Goal: Information Seeking & Learning: Learn about a topic

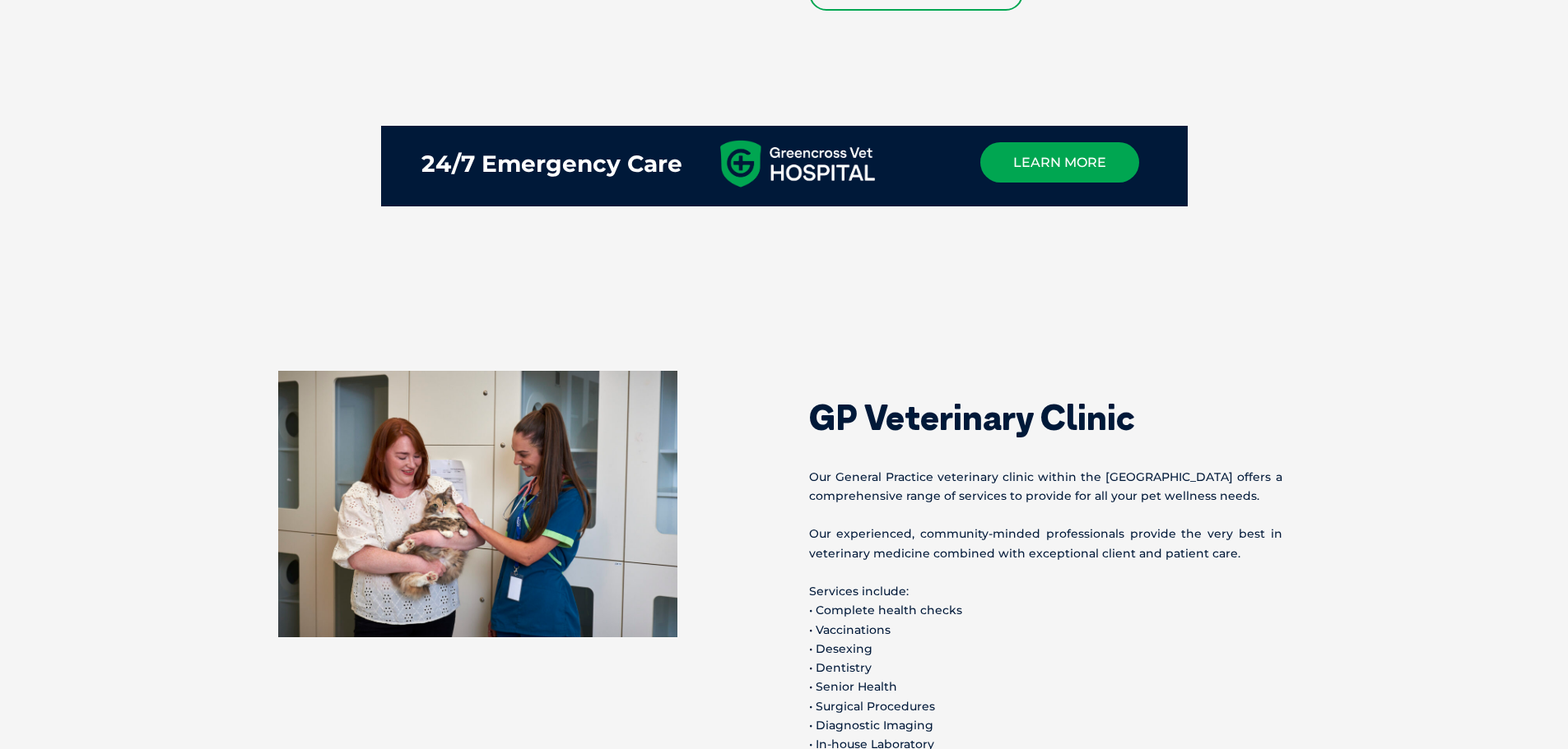
scroll to position [1264, 0]
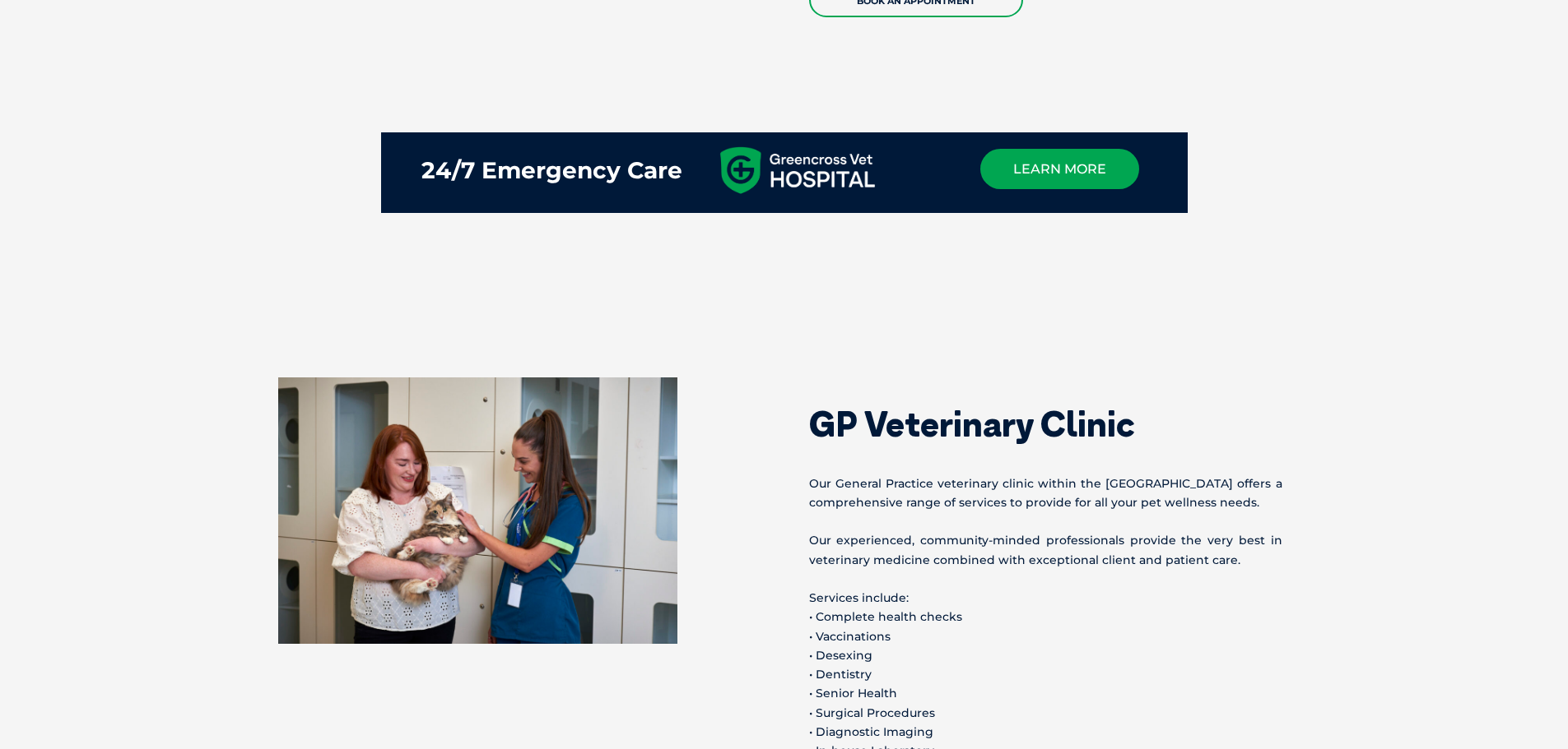
drag, startPoint x: 221, startPoint y: 129, endPoint x: 294, endPoint y: 177, distance: 87.4
click at [294, 178] on section "24/7 Emergency Care learn more" at bounding box center [784, 197] width 1568 height 229
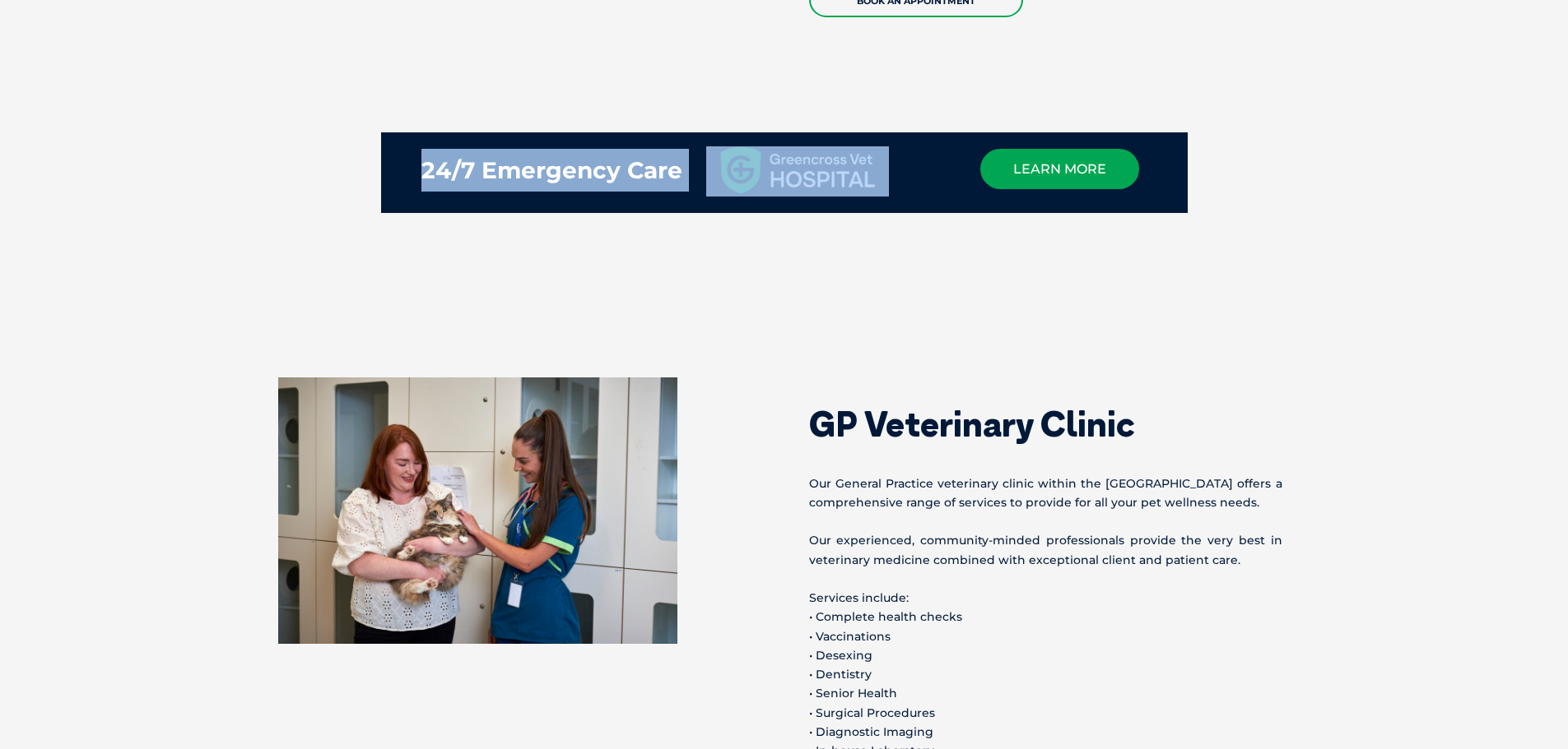
drag, startPoint x: 297, startPoint y: 172, endPoint x: 381, endPoint y: 184, distance: 84.9
click at [384, 184] on section "24/7 Emergency Care learn more" at bounding box center [784, 197] width 1568 height 229
click at [326, 160] on section "24/7 Emergency Care learn more" at bounding box center [784, 197] width 1568 height 229
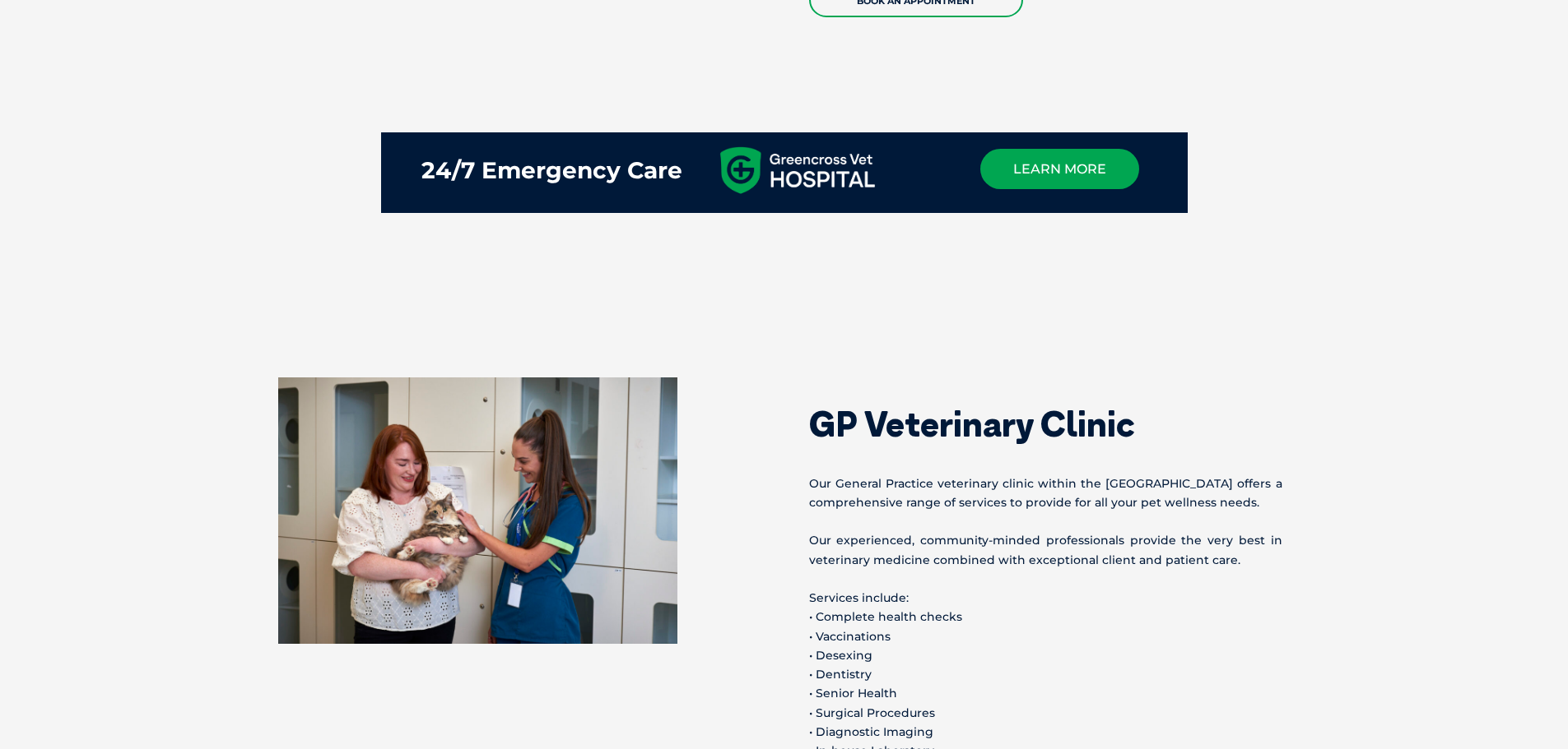
click at [337, 163] on section "24/7 Emergency Care learn more" at bounding box center [784, 197] width 1568 height 229
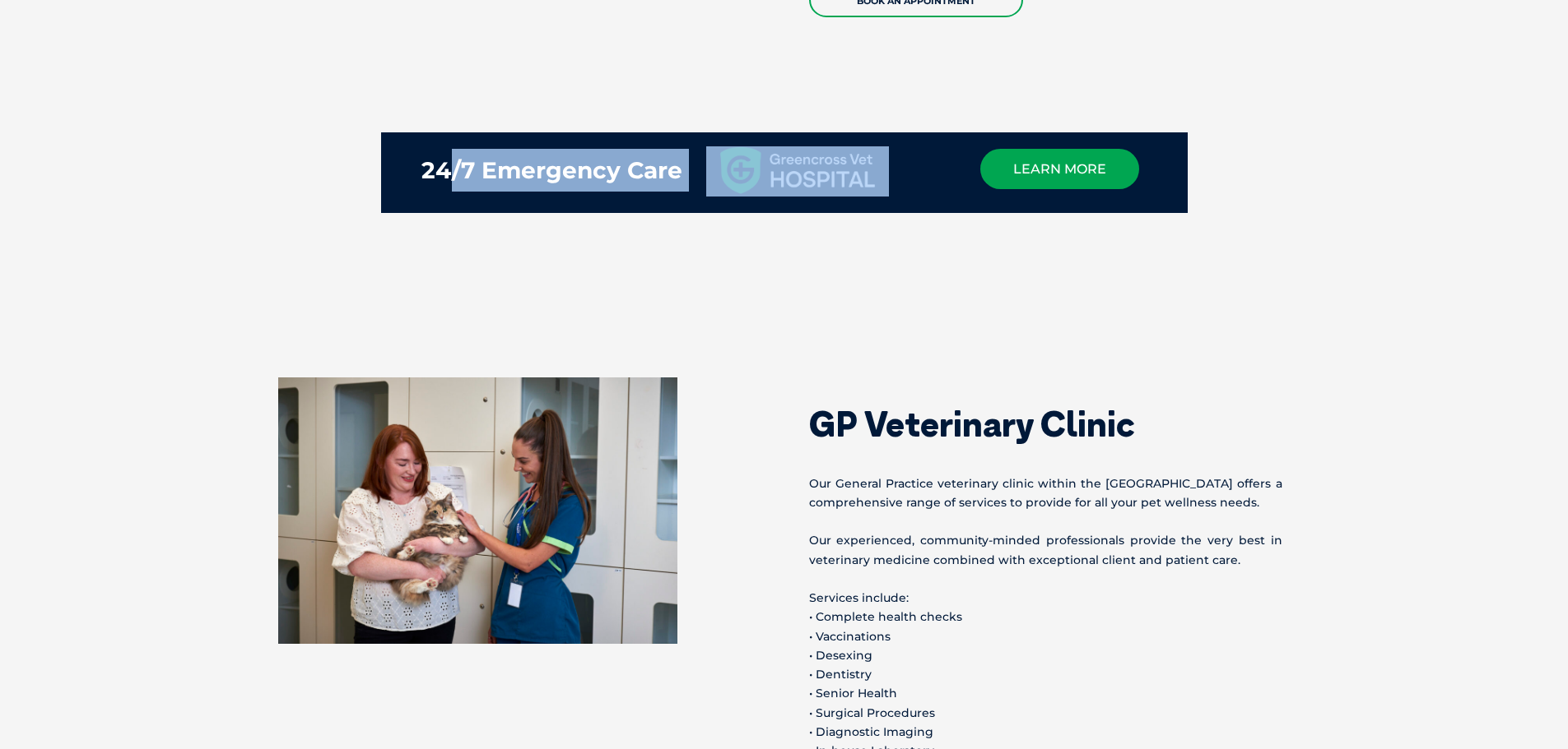
drag, startPoint x: 323, startPoint y: 155, endPoint x: 682, endPoint y: 171, distance: 359.4
click at [456, 160] on section "24/7 Emergency Care learn more" at bounding box center [784, 197] width 1568 height 229
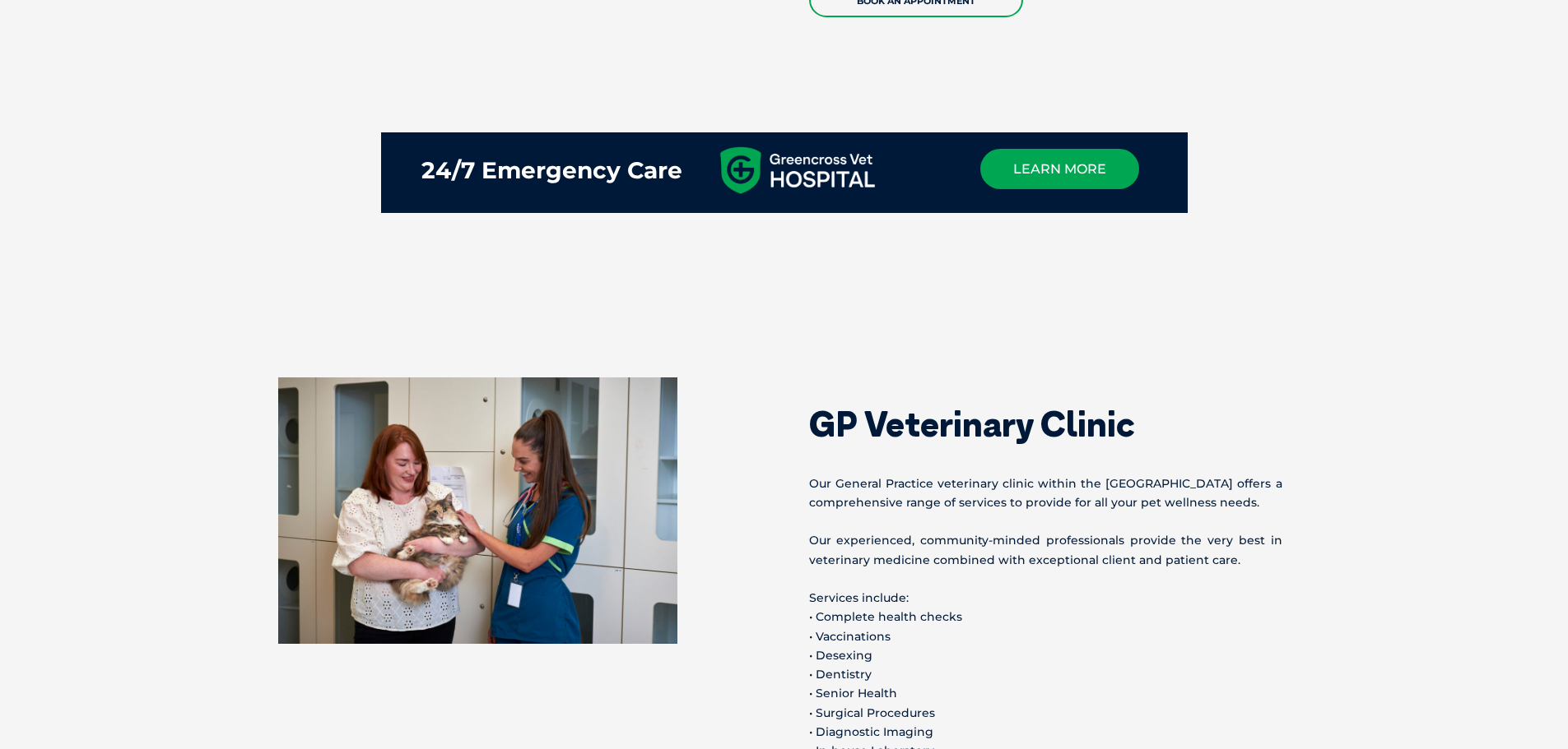
drag, startPoint x: 293, startPoint y: 286, endPoint x: 318, endPoint y: 248, distance: 45.5
click at [297, 283] on section "24/7 Emergency Care learn more" at bounding box center [784, 197] width 1568 height 229
drag, startPoint x: 355, startPoint y: 80, endPoint x: 609, endPoint y: 224, distance: 292.0
click at [206, 243] on section "24/7 Emergency Care learn more" at bounding box center [784, 197] width 1568 height 229
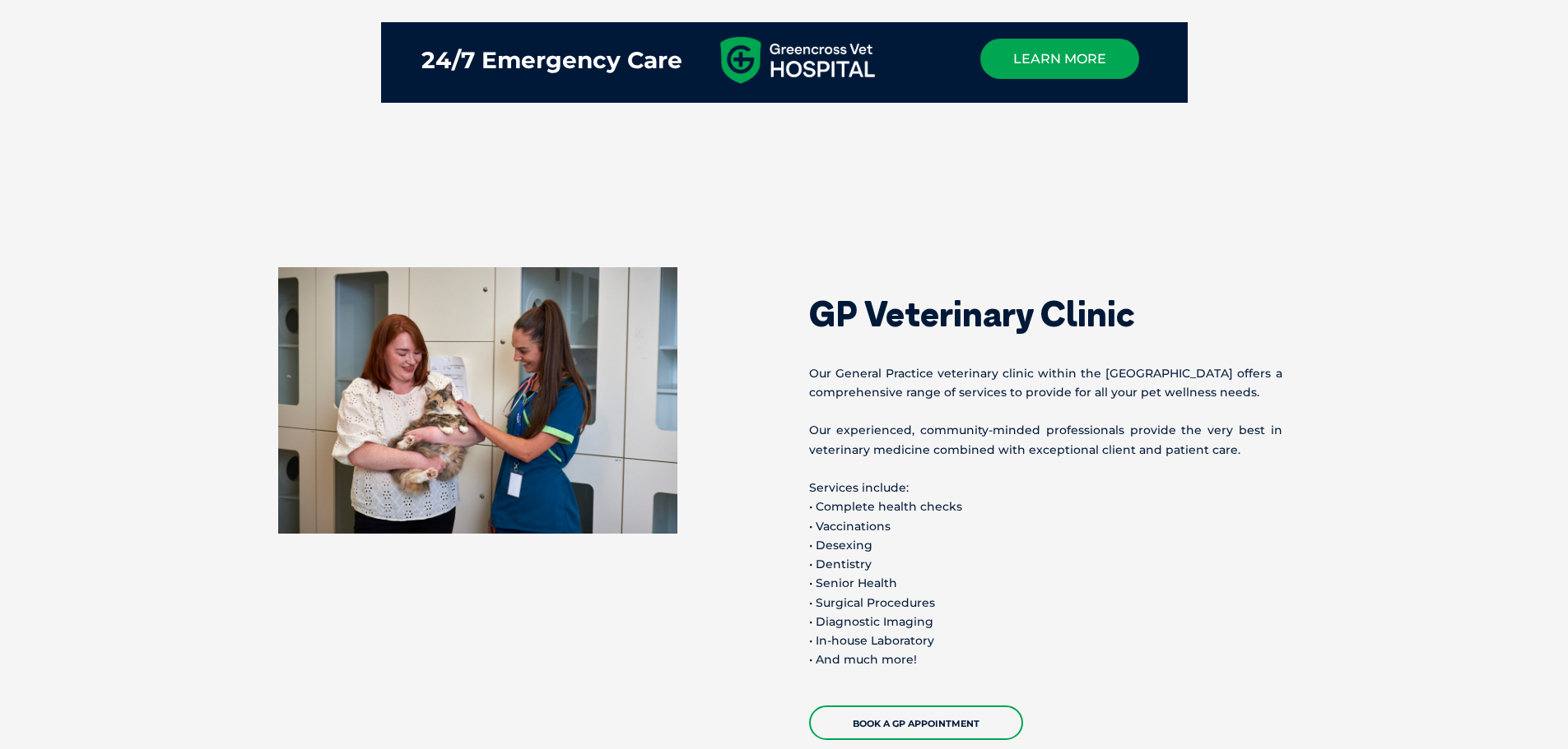
scroll to position [1369, 0]
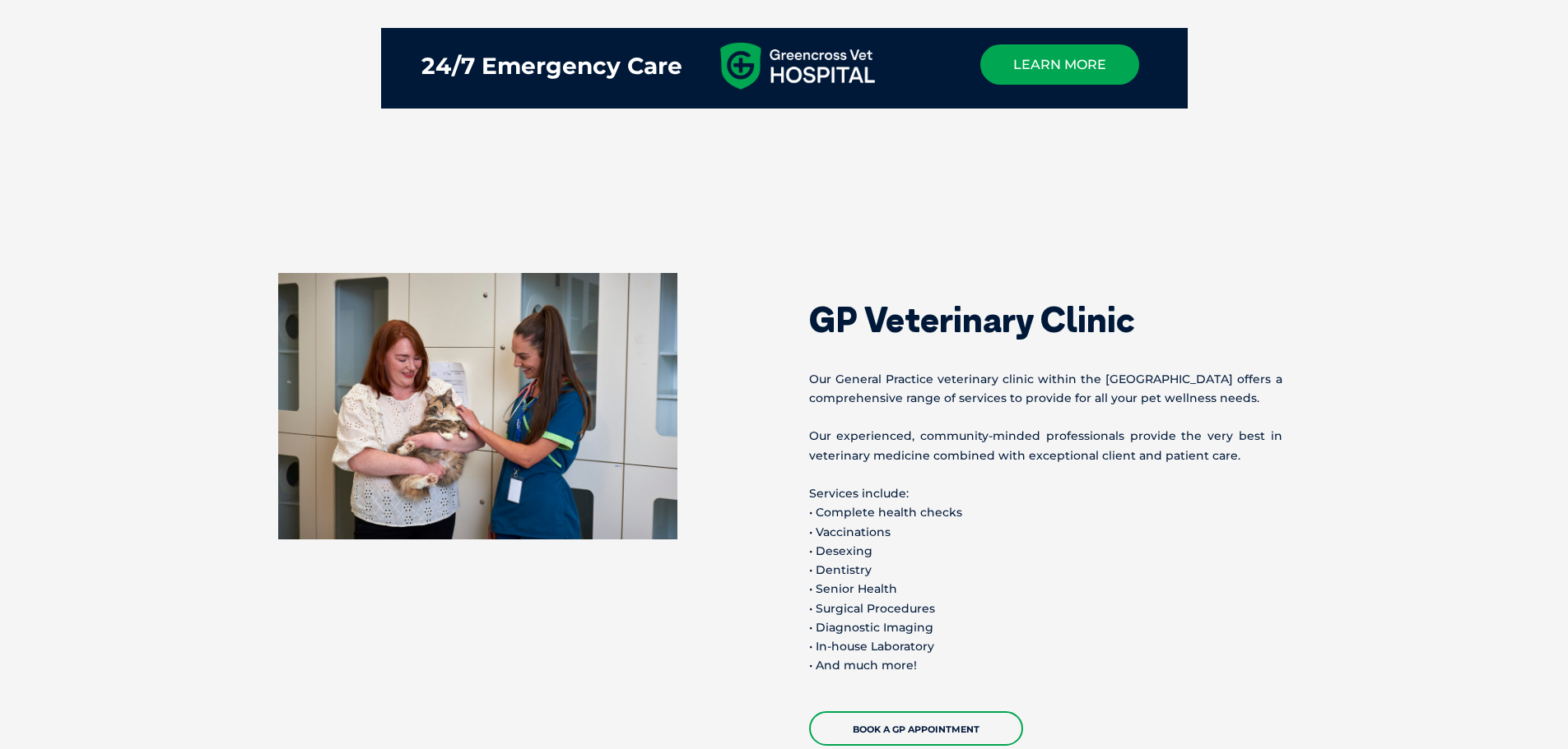
click at [150, 749] on section "GP Veterinary Clinic Our General Practice veterinary clinic within the Greencro…" at bounding box center [784, 509] width 1568 height 604
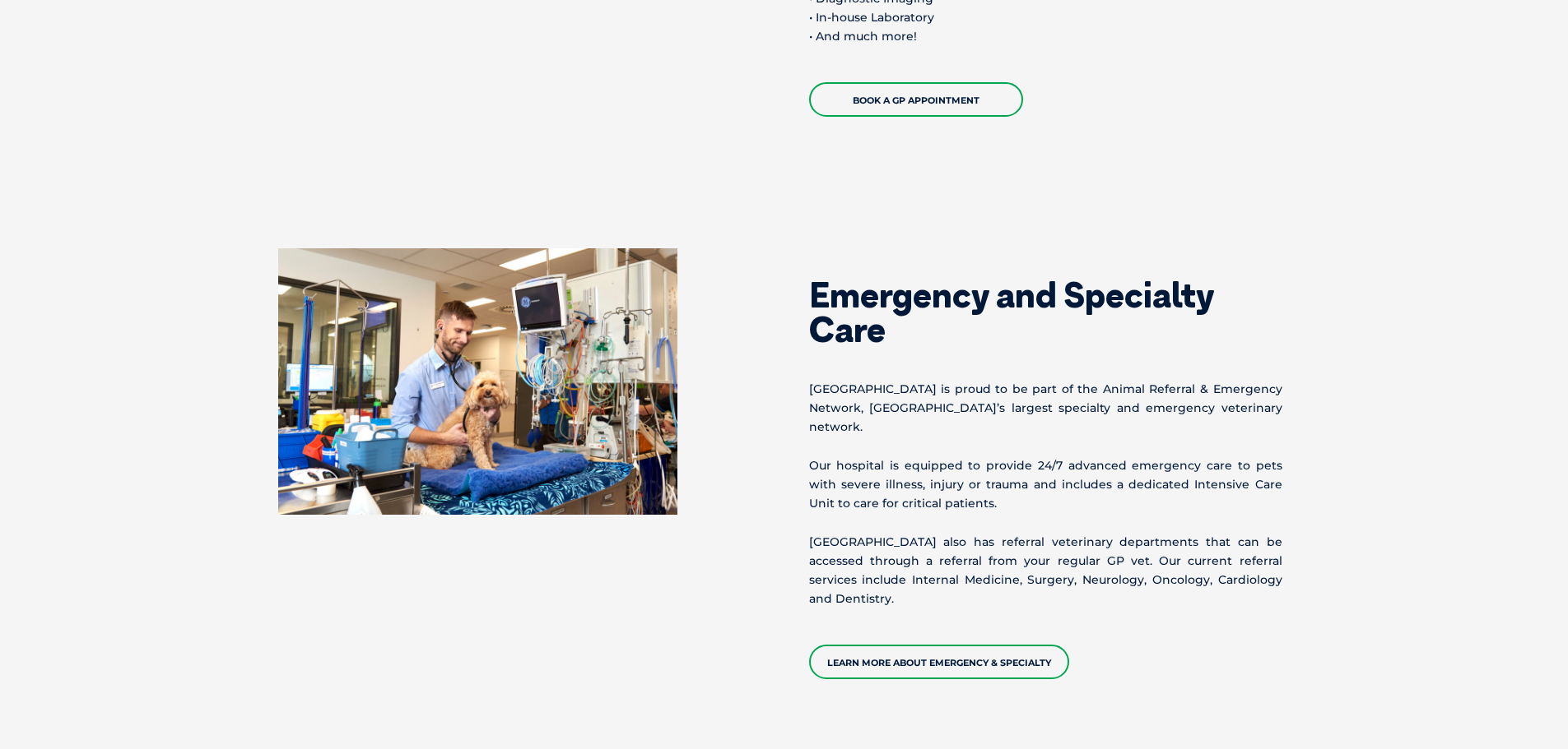
scroll to position [2027, 0]
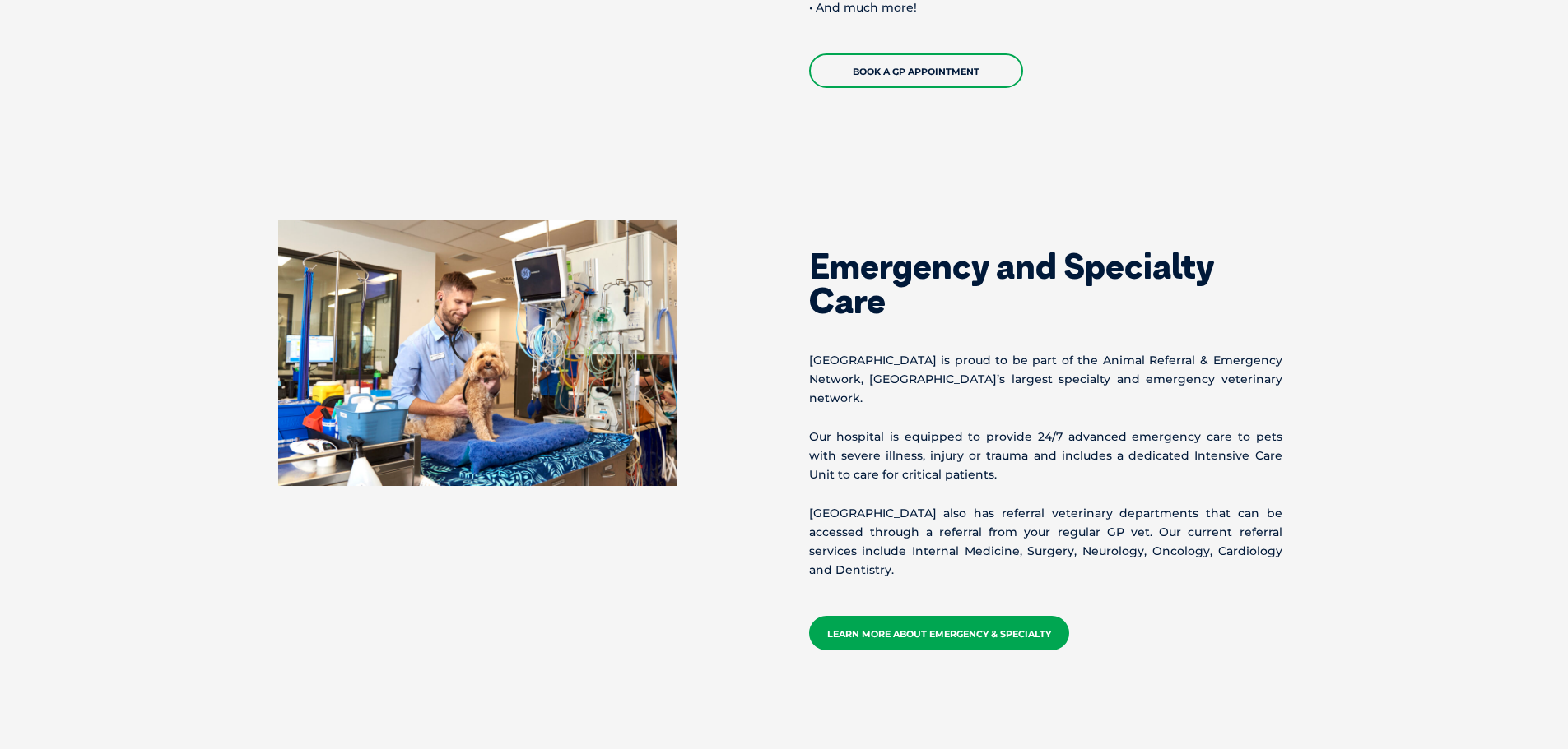
click at [953, 623] on link "Learn more about emergency & specialty" at bounding box center [939, 633] width 260 height 35
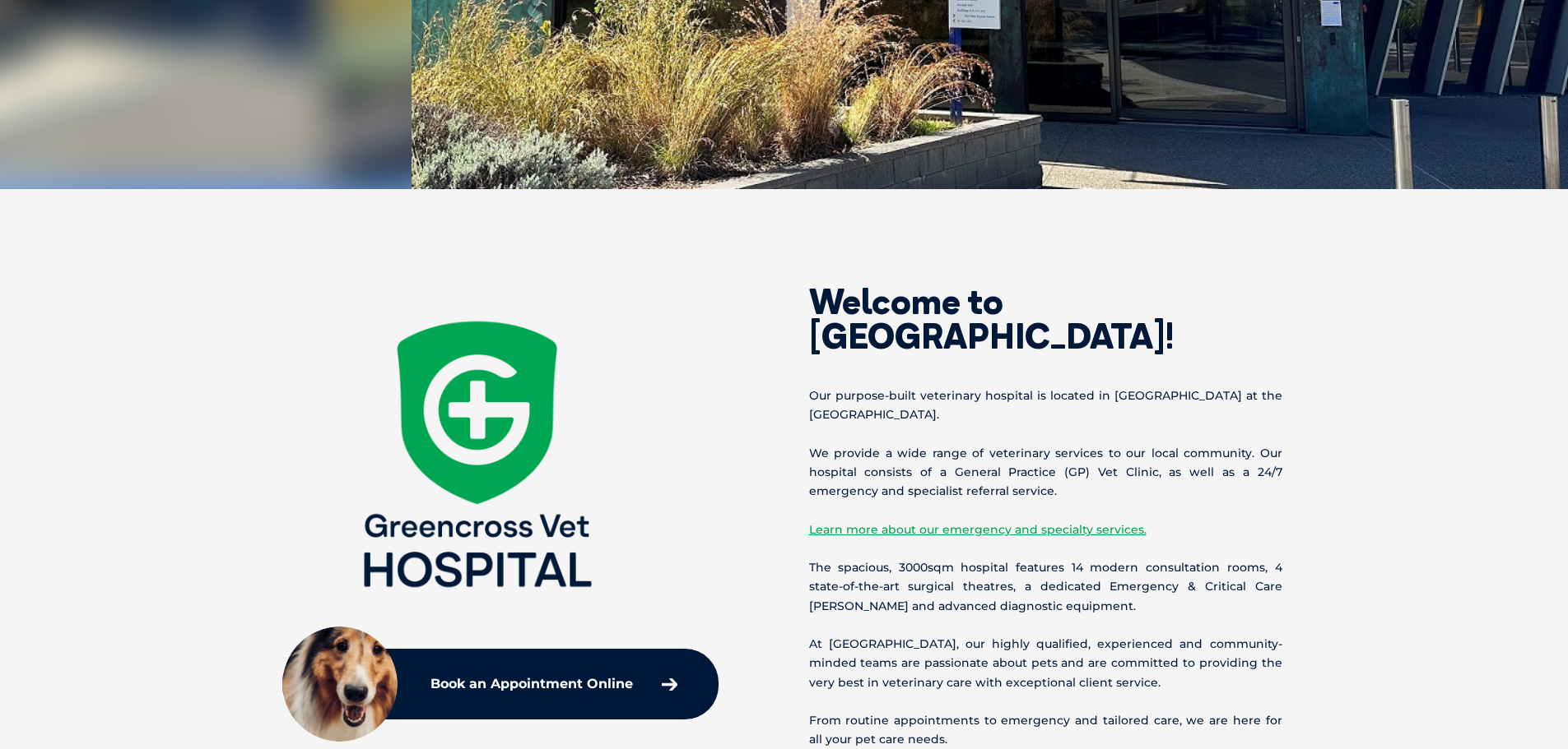
scroll to position [237, 0]
